Goal: Communication & Community: Answer question/provide support

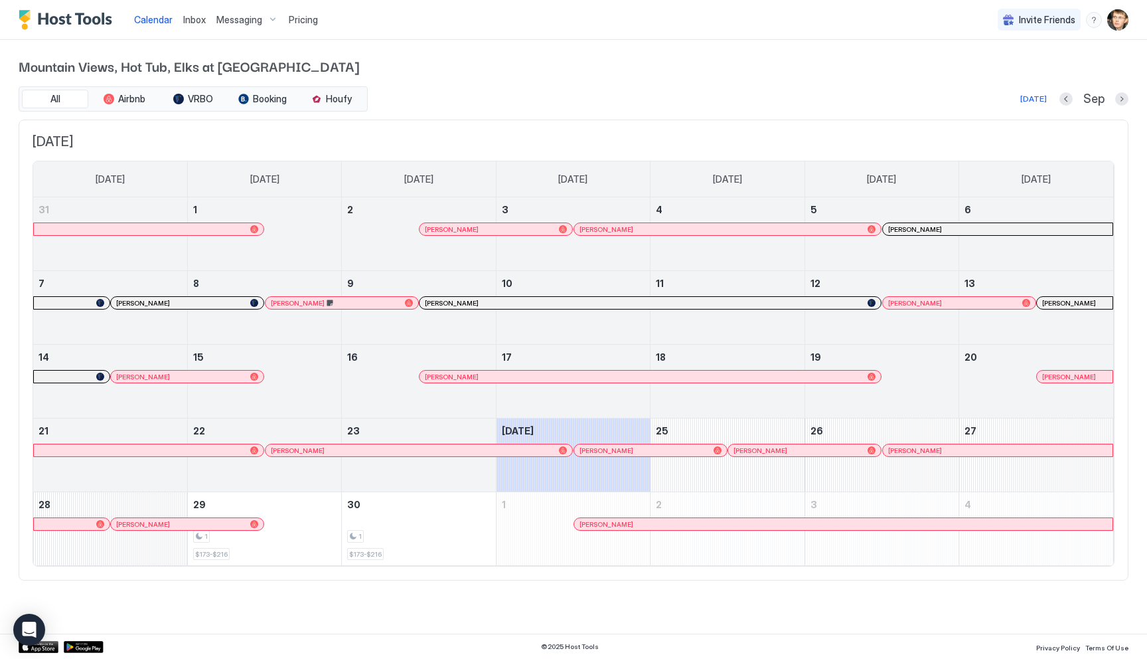
click at [205, 23] on div "Inbox" at bounding box center [194, 19] width 33 height 25
click at [199, 21] on span "Inbox" at bounding box center [194, 19] width 23 height 11
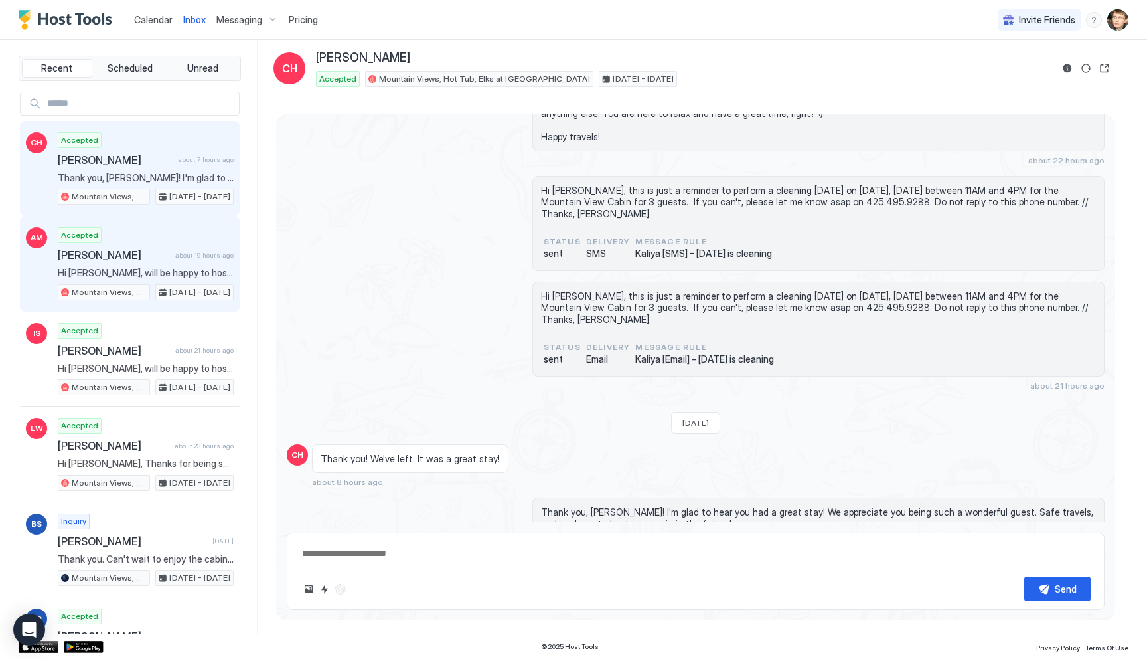
scroll to position [1752, 0]
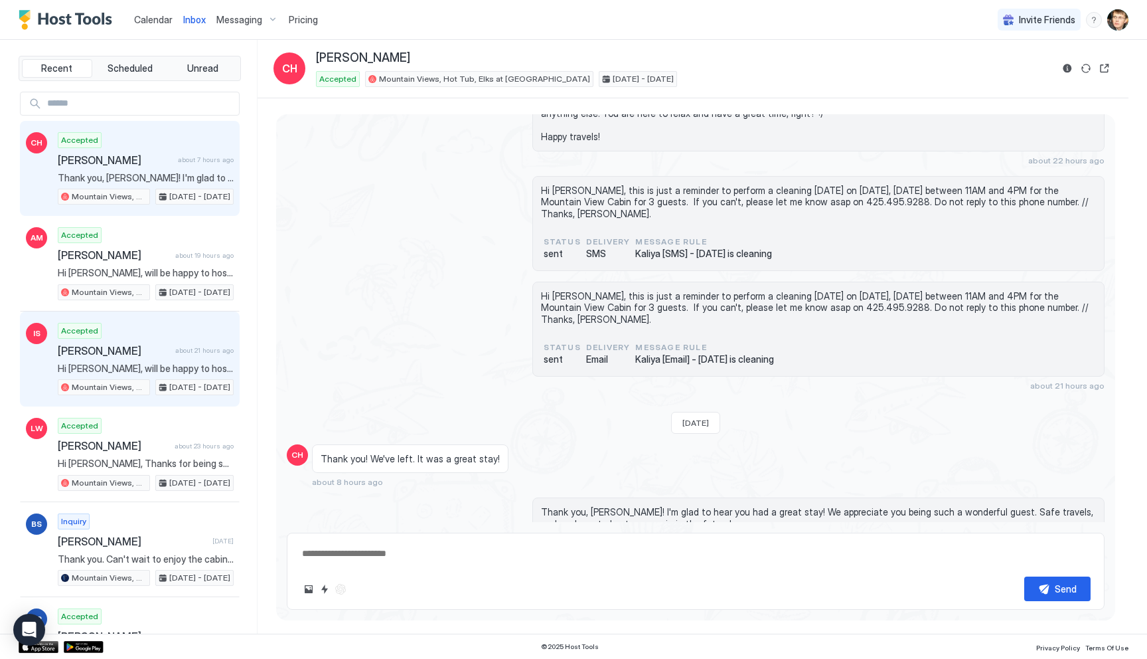
click at [169, 333] on div "Accepted [PERSON_NAME] about 21 hours ago Hi Iffat, will be happy to host you a…" at bounding box center [146, 359] width 176 height 73
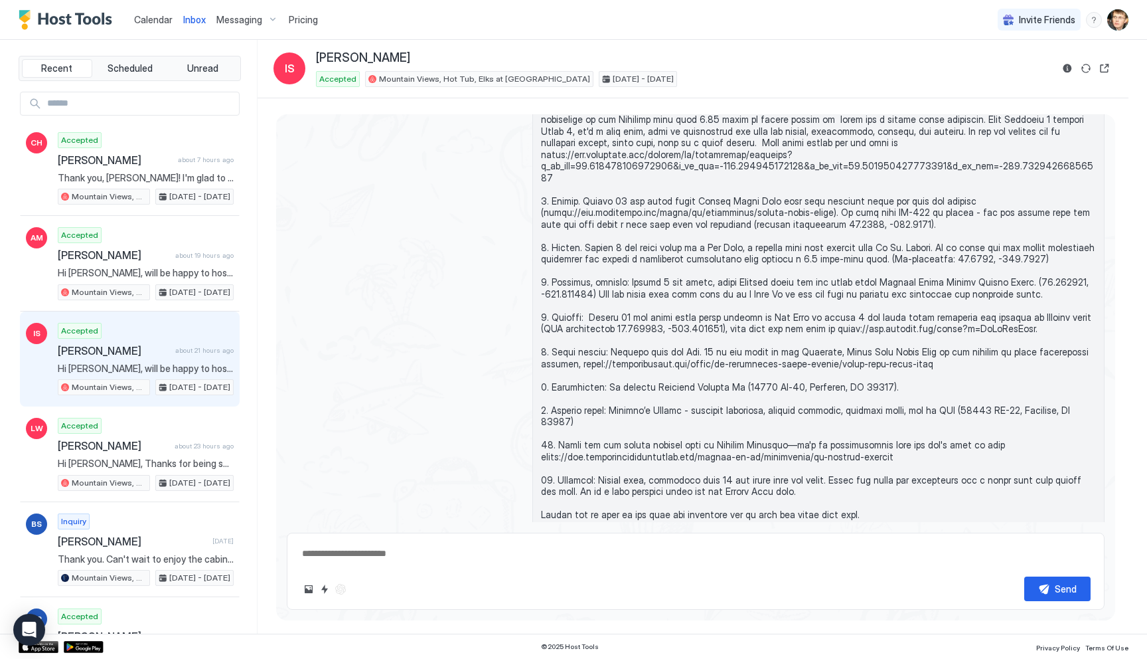
scroll to position [1498, 0]
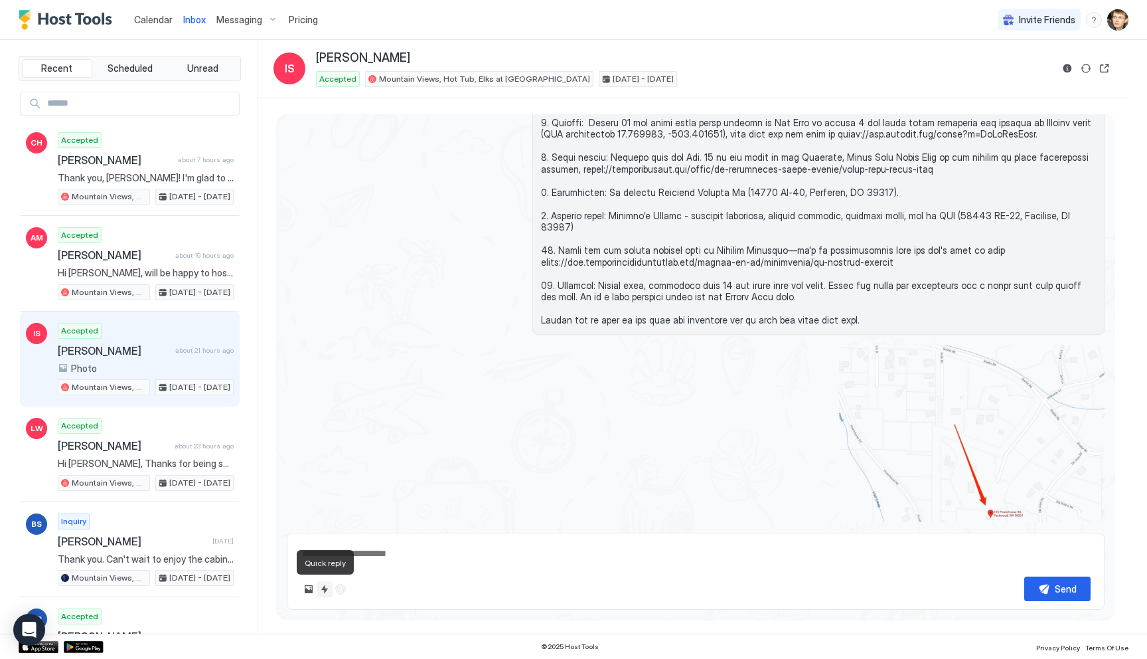
click at [323, 590] on button "Quick reply" at bounding box center [325, 589] width 16 height 16
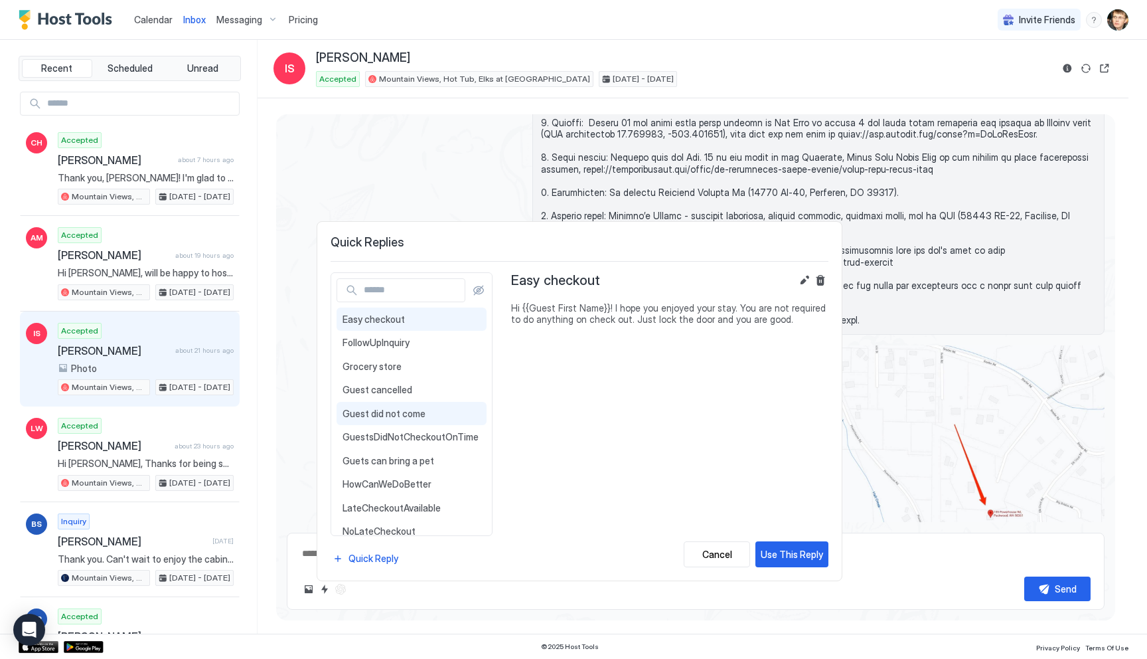
scroll to position [201, 0]
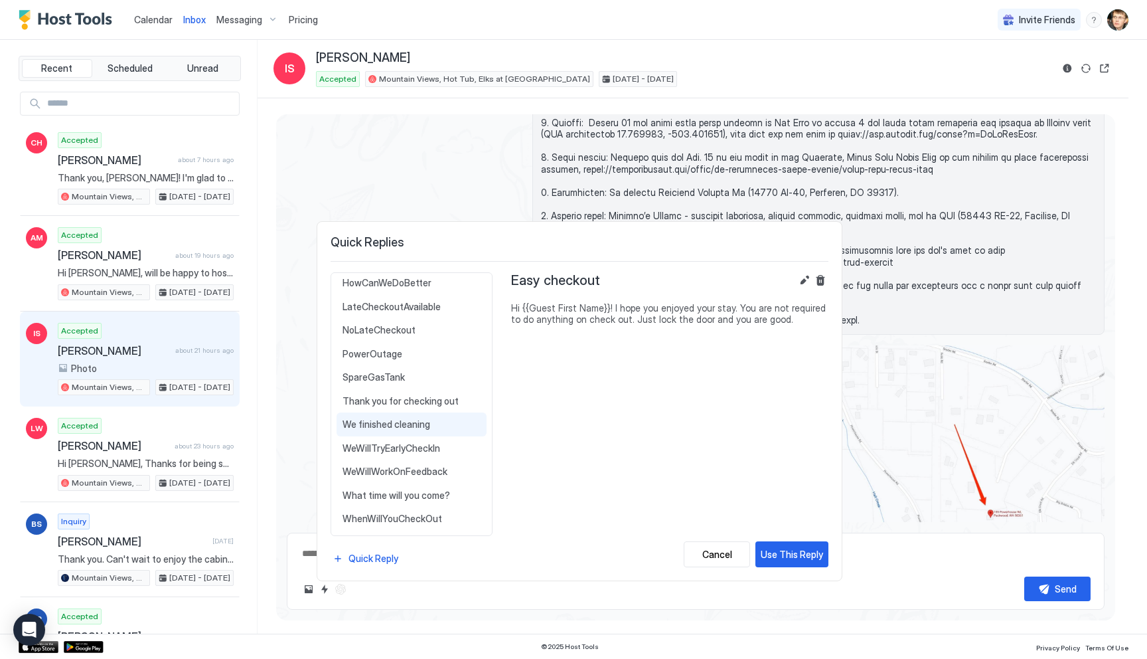
click at [413, 421] on span "We finished cleaning" at bounding box center [412, 424] width 138 height 12
click at [784, 563] on button "Use This Reply" at bounding box center [792, 554] width 73 height 26
type textarea "*"
type textarea "**********"
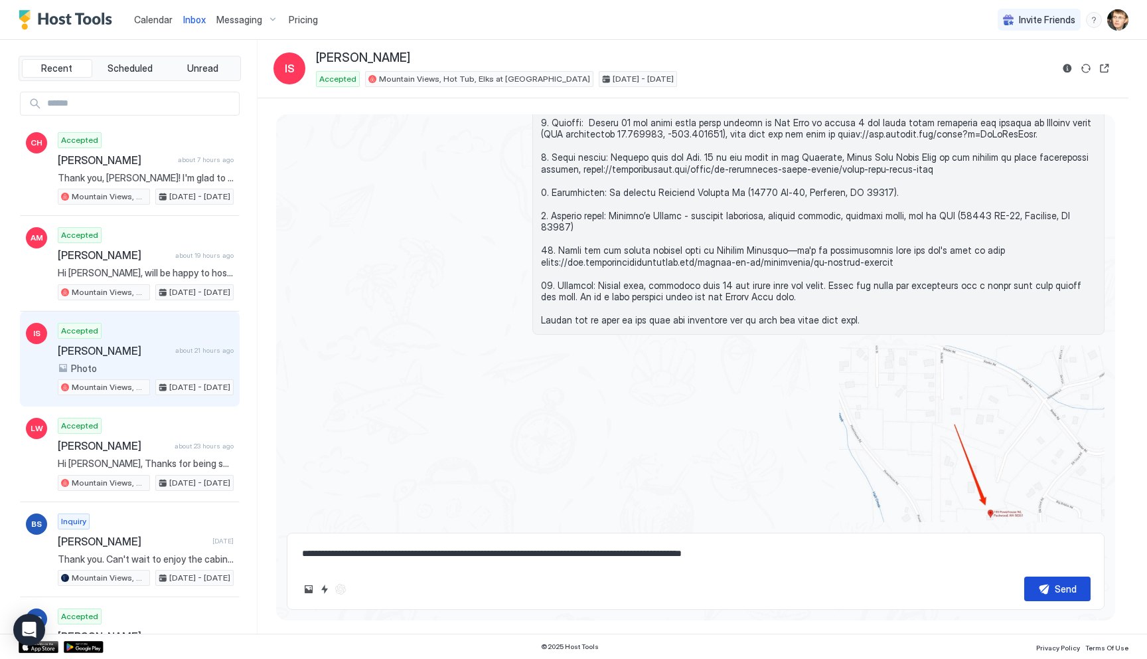
click at [1050, 595] on button "Send" at bounding box center [1058, 588] width 66 height 25
type textarea "*"
